Goal: Subscribe to service/newsletter

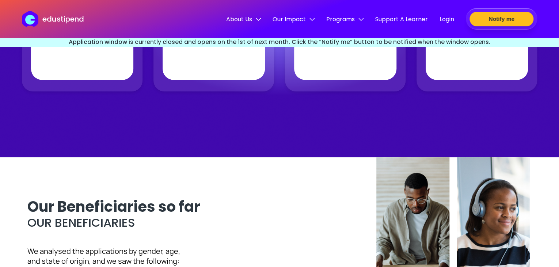
scroll to position [520, 0]
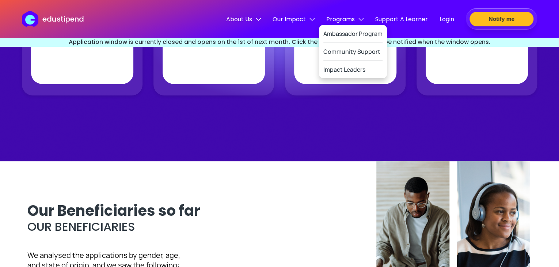
click at [344, 20] on span "Programs" at bounding box center [344, 19] width 37 height 9
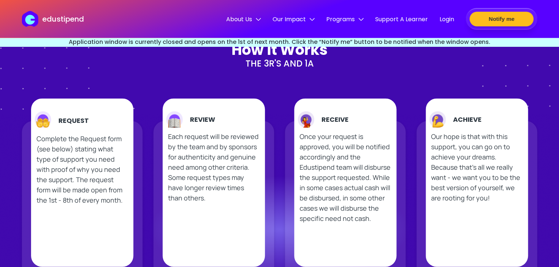
scroll to position [337, 0]
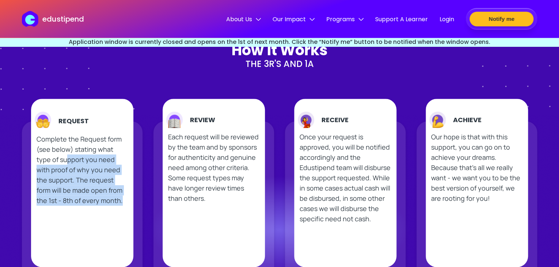
drag, startPoint x: 16, startPoint y: 164, endPoint x: 61, endPoint y: 156, distance: 45.3
click at [61, 156] on div "How it Works The 3R's and 1A Request Complete the Request form (see below) stat…" at bounding box center [280, 175] width 552 height 265
click at [61, 156] on p "Complete the Request form (see below) stating what type of support you need wit…" at bounding box center [83, 170] width 92 height 72
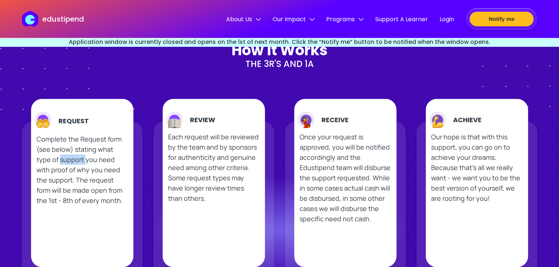
click at [61, 156] on p "Complete the Request form (see below) stating what type of support you need wit…" at bounding box center [83, 170] width 92 height 72
click at [71, 126] on h2 "Request" at bounding box center [73, 121] width 30 height 10
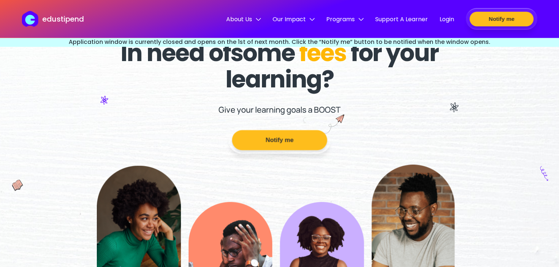
scroll to position [0, 0]
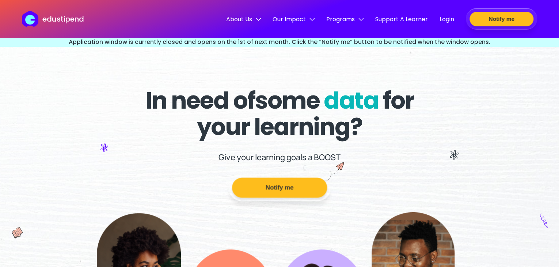
click at [283, 183] on button "Notify me" at bounding box center [279, 188] width 95 height 20
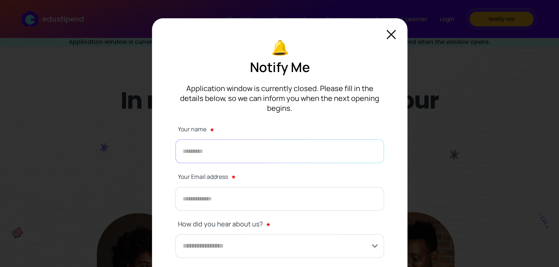
click at [256, 146] on input "text" at bounding box center [279, 151] width 209 height 24
type input "**********"
click at [245, 187] on input "email" at bounding box center [279, 199] width 209 height 24
type input "**********"
click at [240, 236] on input at bounding box center [279, 246] width 209 height 24
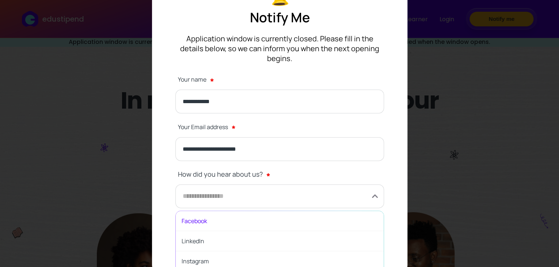
click at [226, 211] on span "Facebook" at bounding box center [280, 221] width 208 height 20
type input "********"
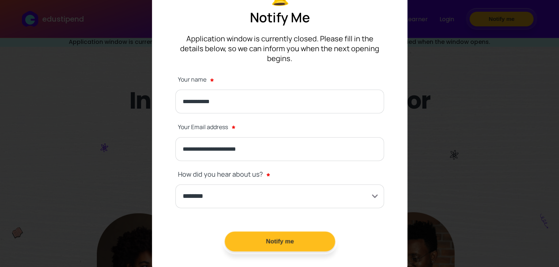
click at [284, 231] on button "Notify me" at bounding box center [279, 241] width 110 height 20
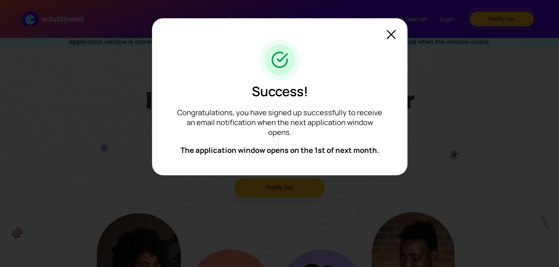
click at [392, 37] on img at bounding box center [390, 34] width 9 height 9
